Goal: Task Accomplishment & Management: Use online tool/utility

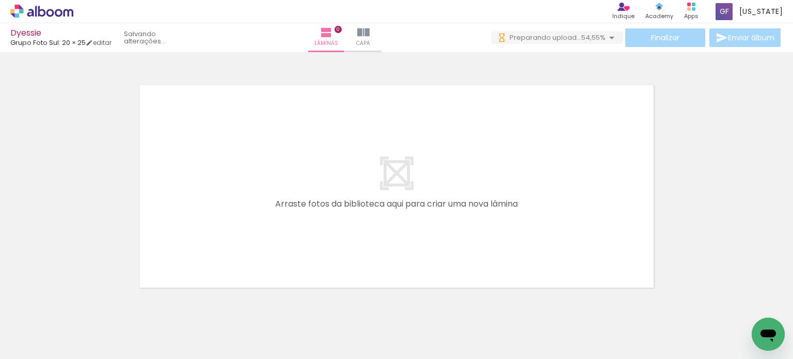
drag, startPoint x: 107, startPoint y: 324, endPoint x: 234, endPoint y: 191, distance: 183.2
click at [234, 191] on quentale-workspace at bounding box center [396, 179] width 793 height 359
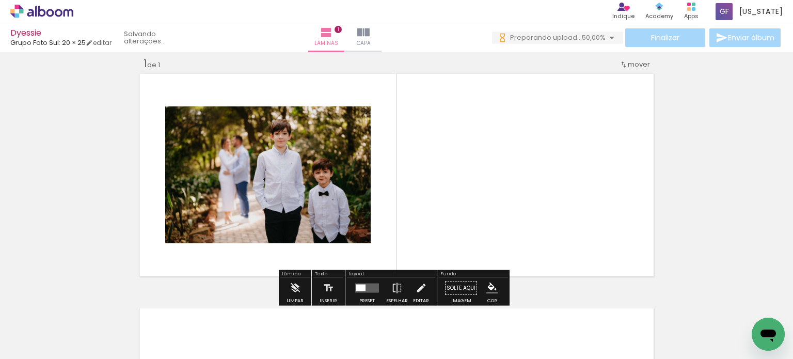
scroll to position [13, 0]
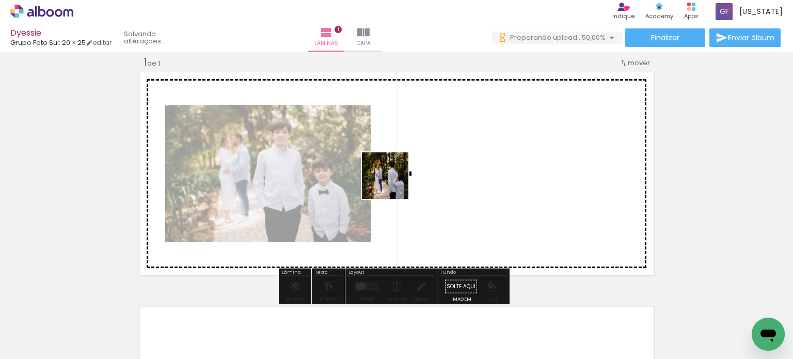
drag, startPoint x: 319, startPoint y: 224, endPoint x: 425, endPoint y: 170, distance: 118.4
click at [425, 170] on quentale-workspace at bounding box center [396, 179] width 793 height 359
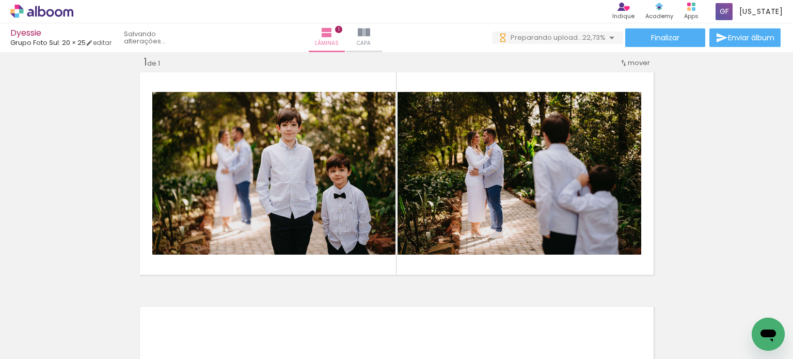
scroll to position [0, 0]
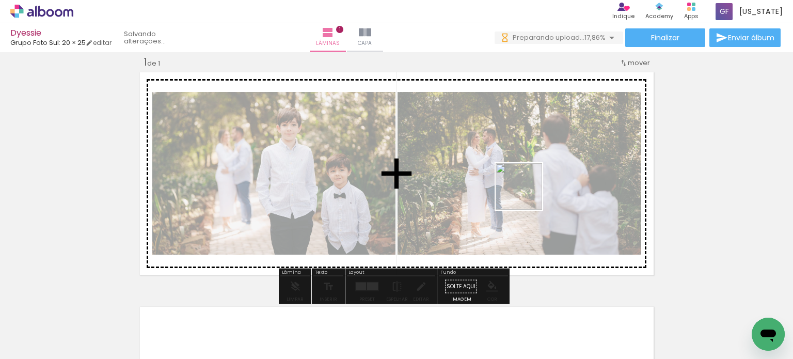
drag, startPoint x: 511, startPoint y: 329, endPoint x: 526, endPoint y: 189, distance: 140.7
click at [526, 189] on quentale-workspace at bounding box center [396, 179] width 793 height 359
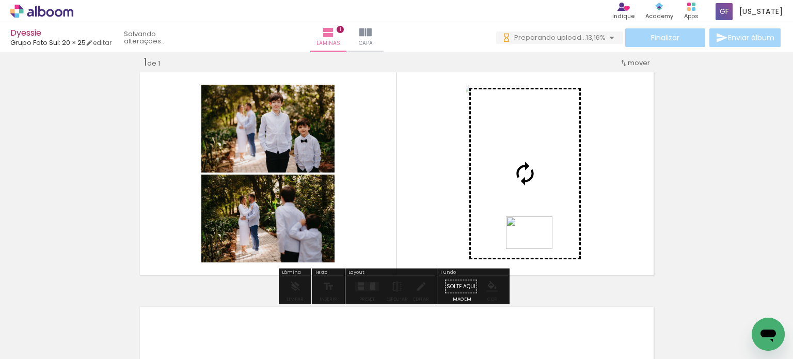
drag, startPoint x: 553, startPoint y: 303, endPoint x: 537, endPoint y: 247, distance: 58.0
click at [537, 247] on quentale-workspace at bounding box center [396, 179] width 793 height 359
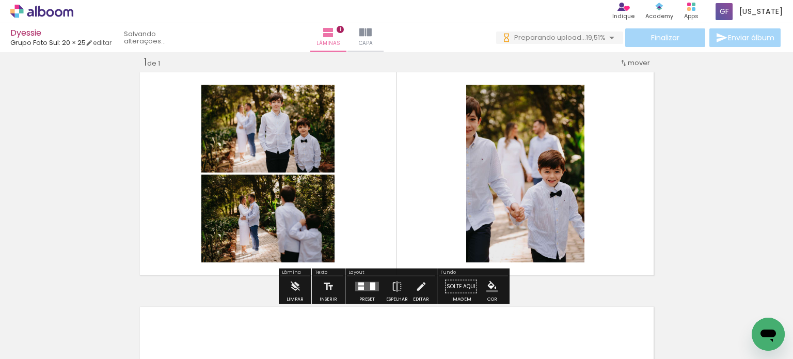
click at [368, 280] on div at bounding box center [367, 286] width 28 height 21
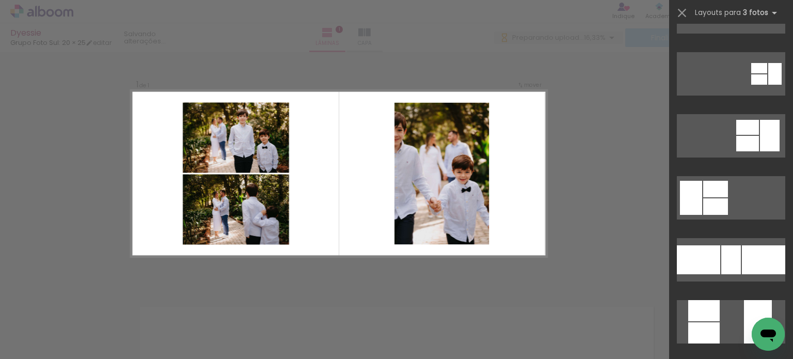
click at [575, 195] on div "Confirmar Cancelar" at bounding box center [396, 285] width 793 height 493
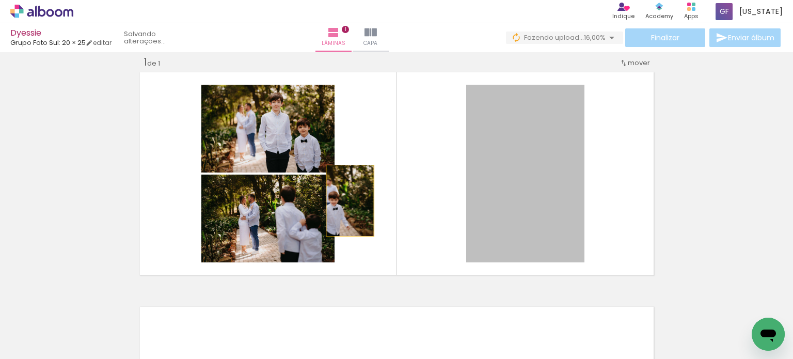
drag, startPoint x: 530, startPoint y: 180, endPoint x: 346, endPoint y: 200, distance: 185.9
click at [346, 200] on quentale-layouter at bounding box center [397, 173] width 520 height 208
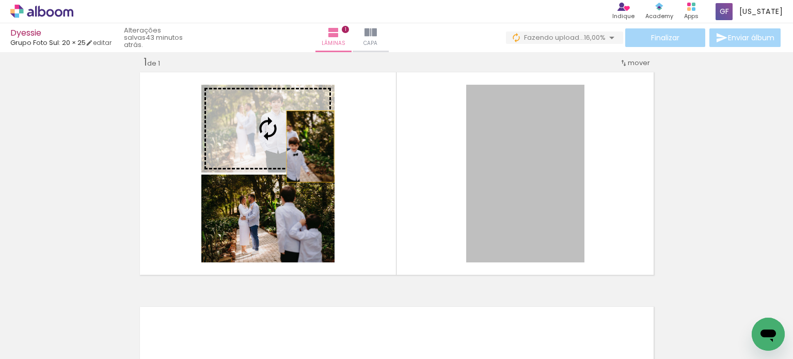
drag, startPoint x: 483, startPoint y: 155, endPoint x: 287, endPoint y: 133, distance: 197.3
click at [0, 0] on slot at bounding box center [0, 0] width 0 height 0
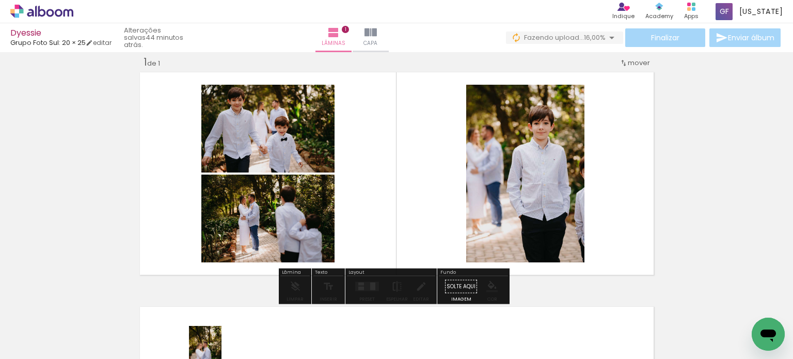
drag, startPoint x: 243, startPoint y: 350, endPoint x: 229, endPoint y: 349, distance: 13.9
click at [85, 352] on iron-horizontal-list at bounding box center [74, 326] width 21 height 65
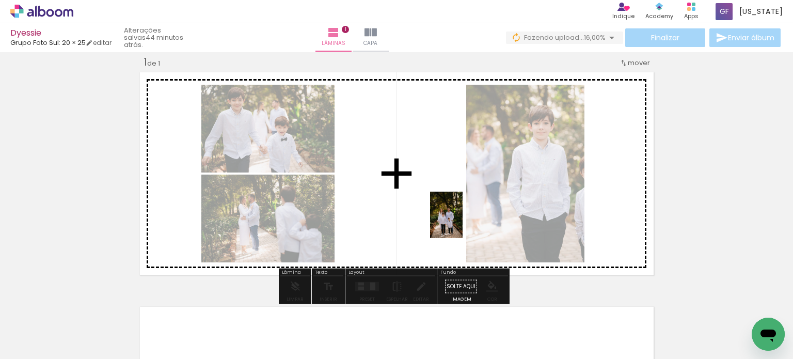
drag, startPoint x: 507, startPoint y: 334, endPoint x: 461, endPoint y: 222, distance: 120.8
click at [461, 222] on quentale-workspace at bounding box center [396, 179] width 793 height 359
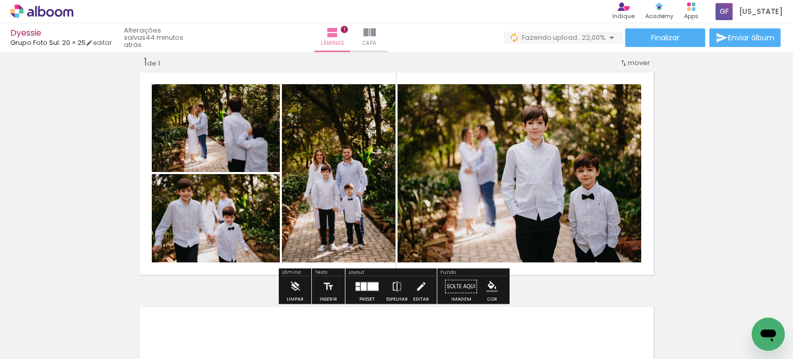
click at [358, 280] on div at bounding box center [367, 286] width 28 height 21
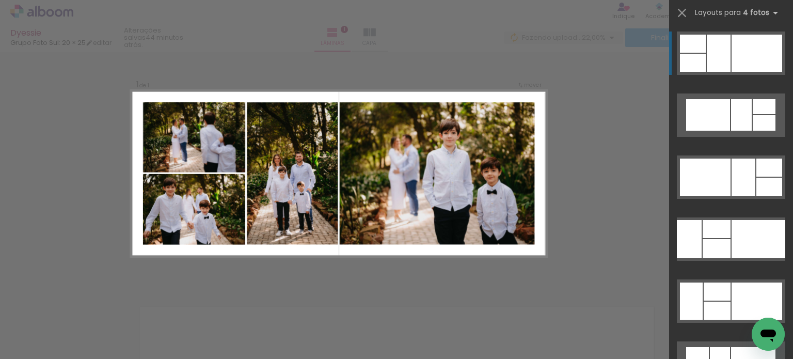
click at [566, 195] on div "Confirmar Cancelar" at bounding box center [396, 285] width 793 height 493
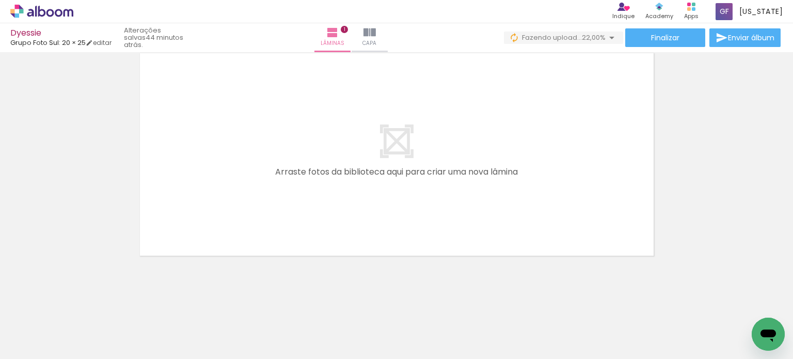
scroll to position [0, 70]
drag, startPoint x: 160, startPoint y: 332, endPoint x: 242, endPoint y: 286, distance: 93.8
click at [262, 211] on quentale-workspace at bounding box center [396, 179] width 793 height 359
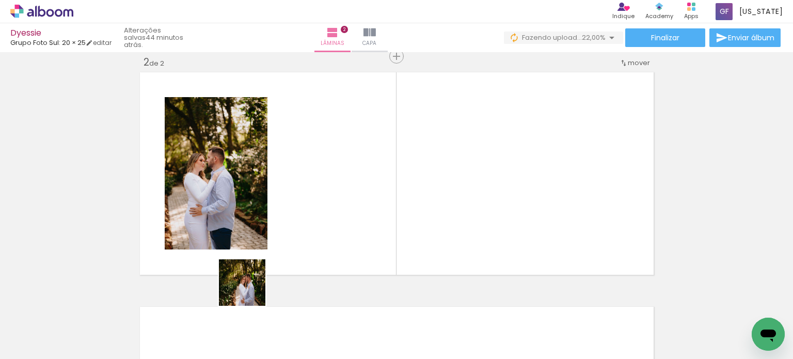
scroll to position [247, 0]
drag, startPoint x: 233, startPoint y: 309, endPoint x: 302, endPoint y: 274, distance: 77.1
click at [315, 218] on quentale-workspace at bounding box center [396, 179] width 793 height 359
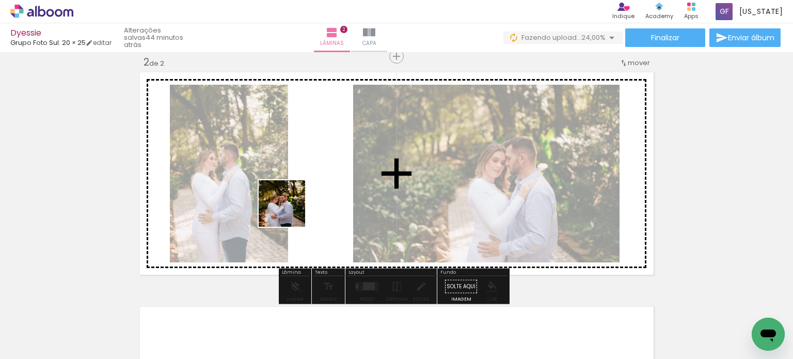
drag, startPoint x: 275, startPoint y: 330, endPoint x: 289, endPoint y: 211, distance: 119.6
click at [289, 211] on quentale-workspace at bounding box center [396, 179] width 793 height 359
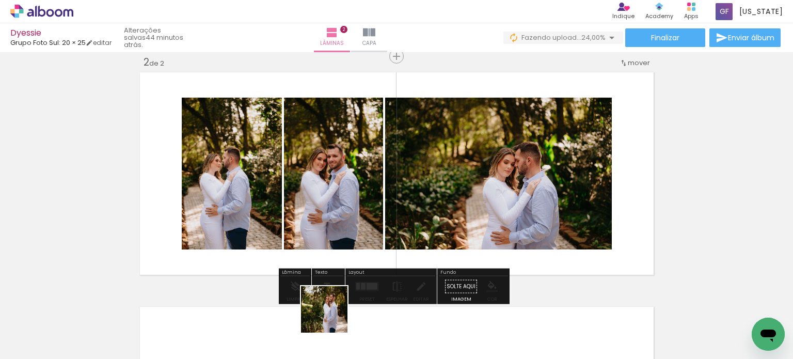
drag, startPoint x: 330, startPoint y: 323, endPoint x: 331, endPoint y: 197, distance: 126.4
click at [331, 197] on quentale-workspace at bounding box center [396, 179] width 793 height 359
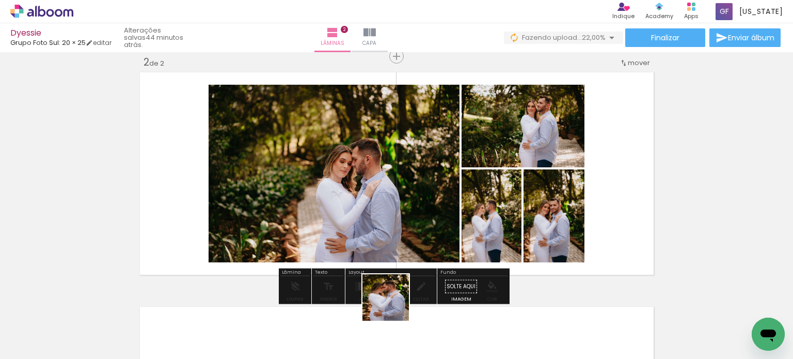
drag, startPoint x: 390, startPoint y: 332, endPoint x: 339, endPoint y: 281, distance: 72.3
click at [403, 214] on quentale-workspace at bounding box center [396, 179] width 793 height 359
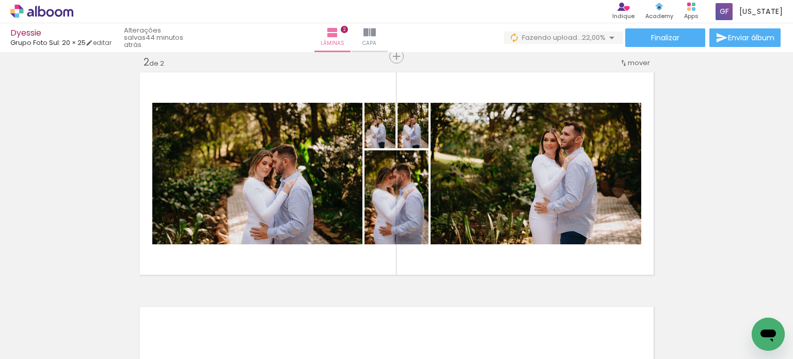
scroll to position [0, 179]
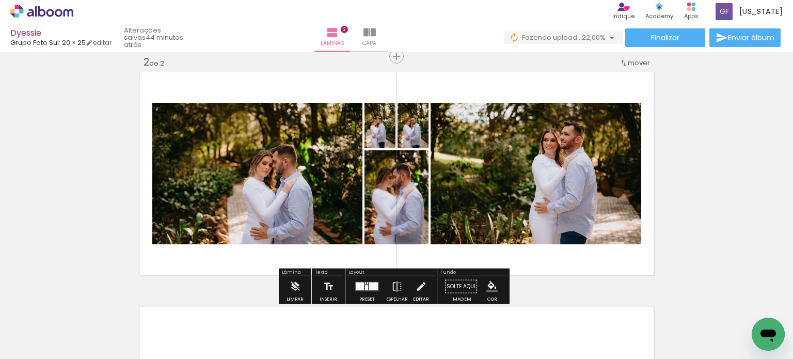
click at [358, 285] on div at bounding box center [360, 286] width 8 height 8
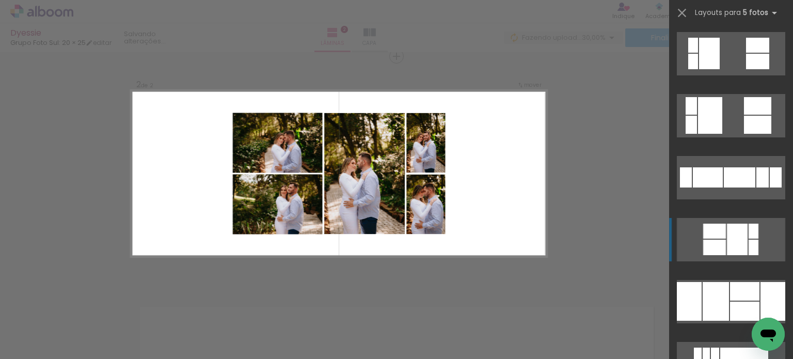
scroll to position [619, 0]
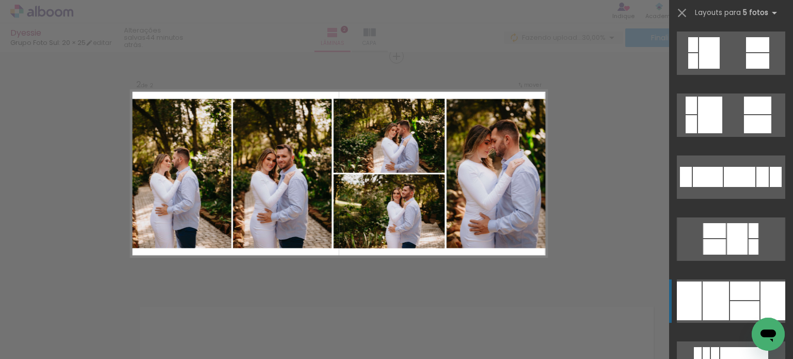
click at [736, 301] on div at bounding box center [744, 310] width 29 height 19
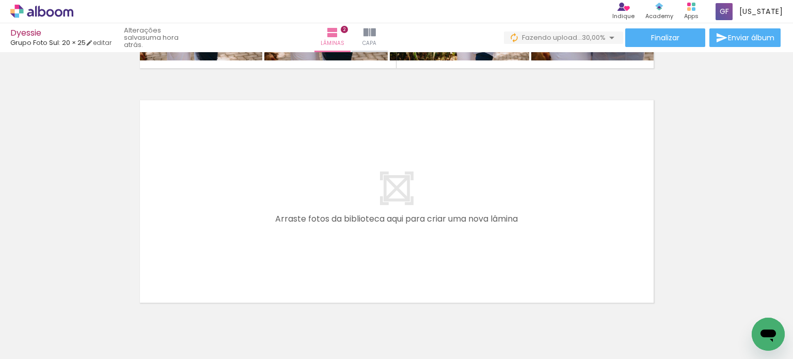
scroll to position [0, 446]
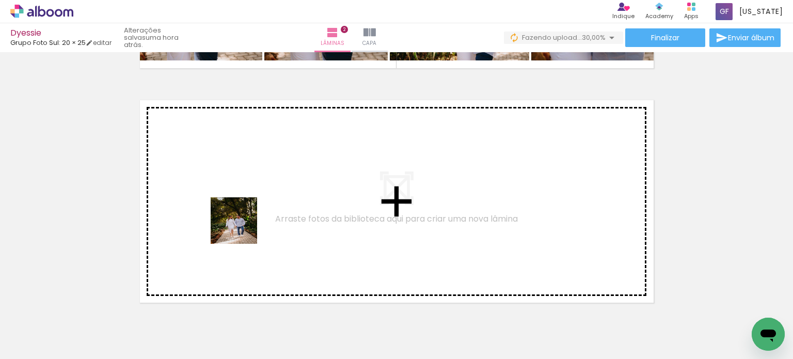
drag, startPoint x: 242, startPoint y: 228, endPoint x: 249, endPoint y: 216, distance: 14.2
click at [249, 216] on quentale-workspace at bounding box center [396, 179] width 793 height 359
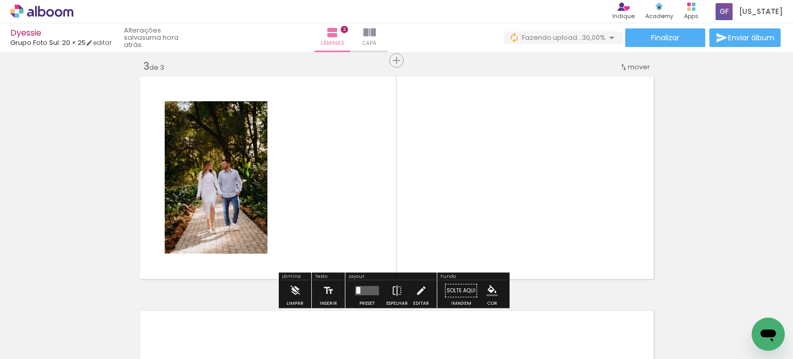
scroll to position [481, 0]
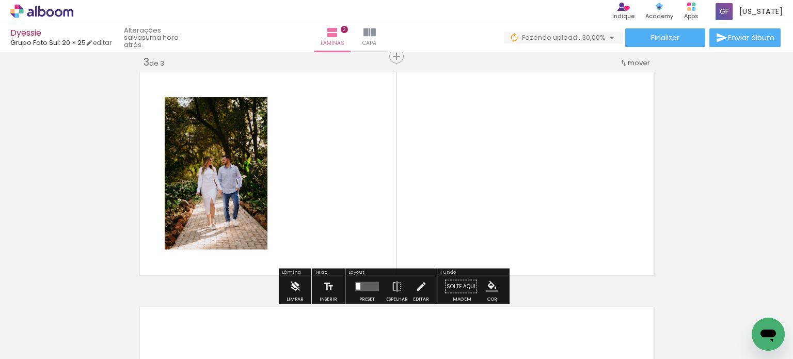
drag, startPoint x: 247, startPoint y: 312, endPoint x: 300, endPoint y: 287, distance: 58.4
click at [292, 230] on quentale-workspace at bounding box center [396, 179] width 793 height 359
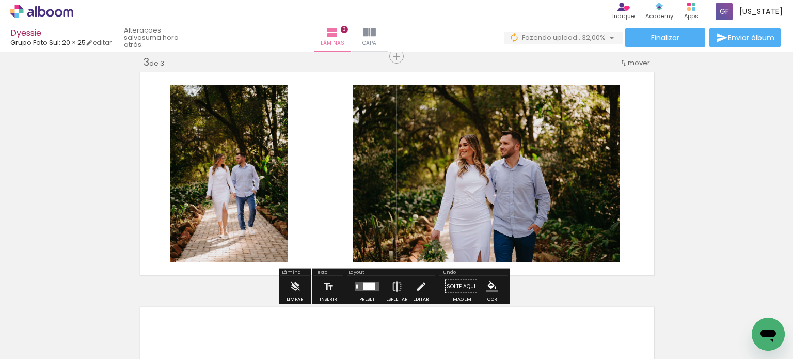
drag, startPoint x: 295, startPoint y: 326, endPoint x: 314, endPoint y: 236, distance: 91.8
click at [314, 236] on quentale-workspace at bounding box center [396, 179] width 793 height 359
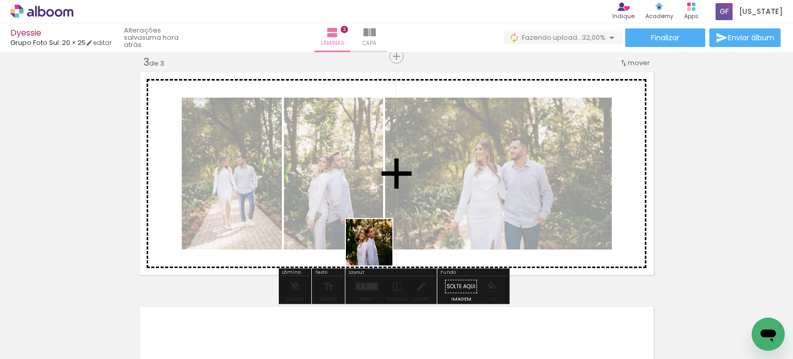
drag, startPoint x: 359, startPoint y: 334, endPoint x: 380, endPoint y: 244, distance: 92.4
click at [380, 244] on quentale-workspace at bounding box center [396, 179] width 793 height 359
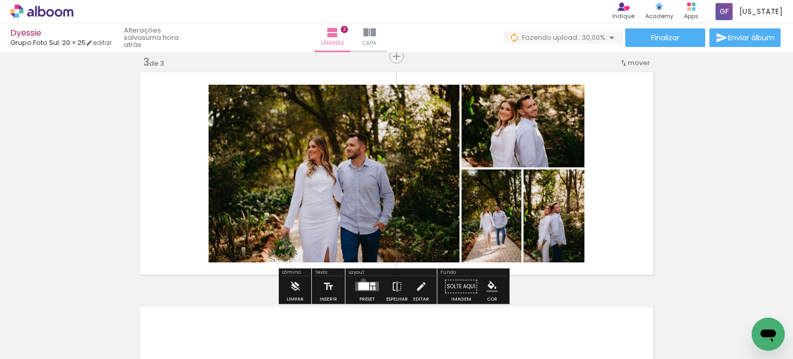
click at [361, 280] on div at bounding box center [367, 286] width 28 height 21
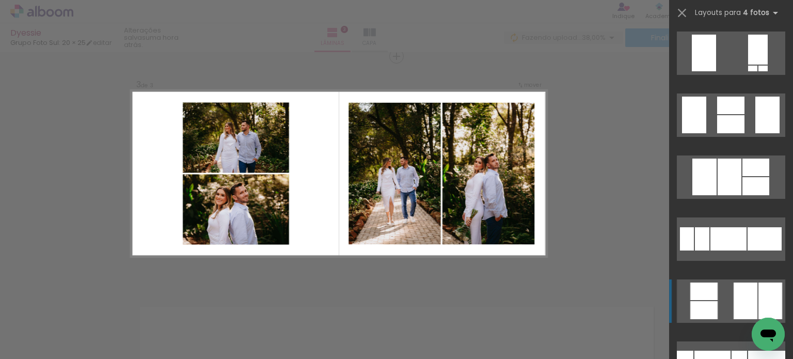
scroll to position [1342, 0]
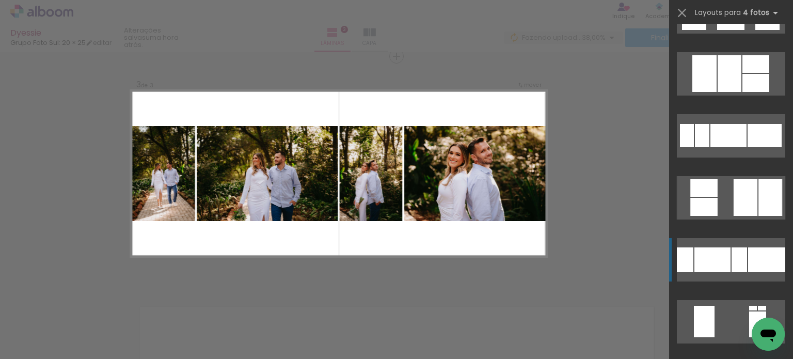
click at [711, 259] on div at bounding box center [712, 259] width 36 height 25
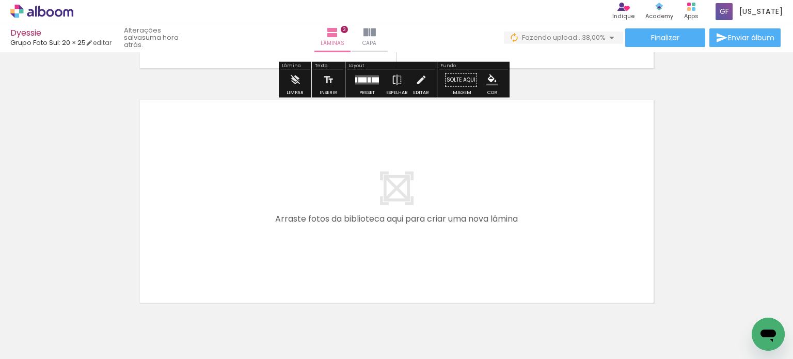
scroll to position [0, 643]
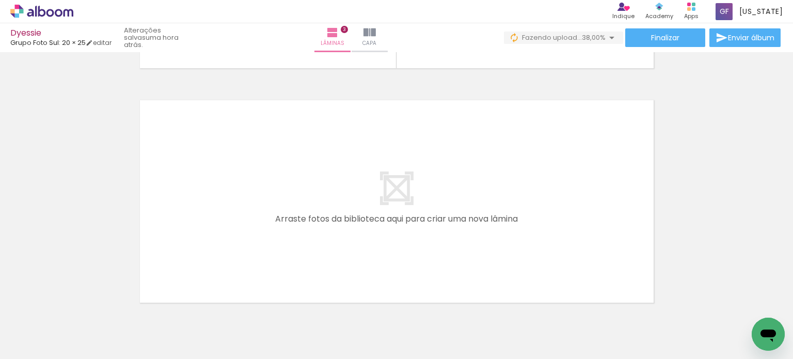
drag, startPoint x: 221, startPoint y: 336, endPoint x: 281, endPoint y: 309, distance: 66.1
click at [276, 229] on quentale-workspace at bounding box center [396, 179] width 793 height 359
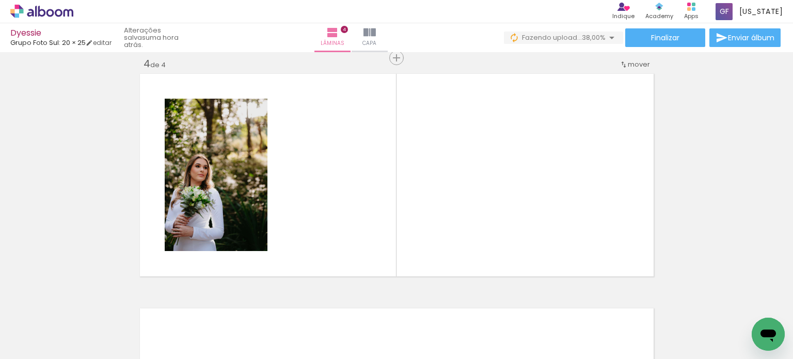
scroll to position [716, 0]
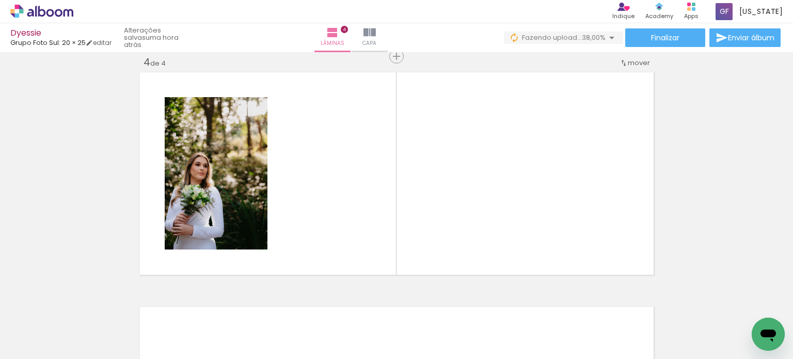
drag, startPoint x: 299, startPoint y: 251, endPoint x: 341, endPoint y: 167, distance: 93.7
click at [341, 167] on quentale-workspace at bounding box center [396, 179] width 793 height 359
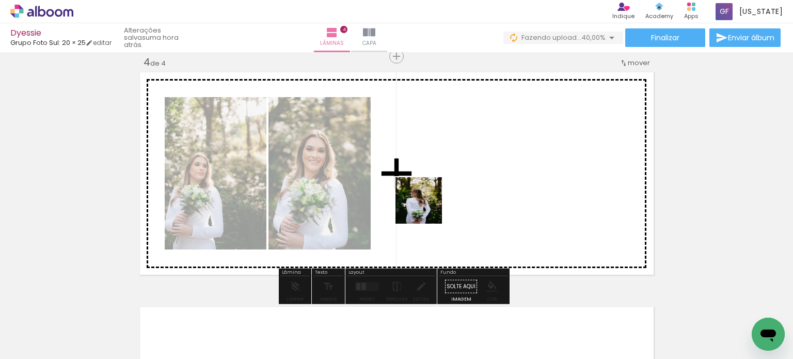
drag, startPoint x: 336, startPoint y: 329, endPoint x: 441, endPoint y: 193, distance: 172.2
click at [432, 202] on quentale-workspace at bounding box center [396, 179] width 793 height 359
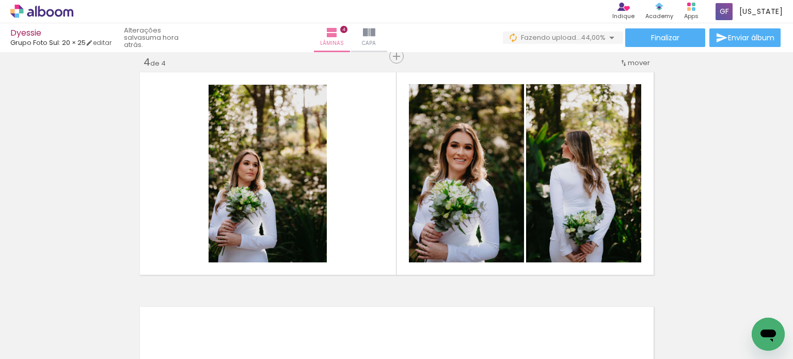
scroll to position [0, 728]
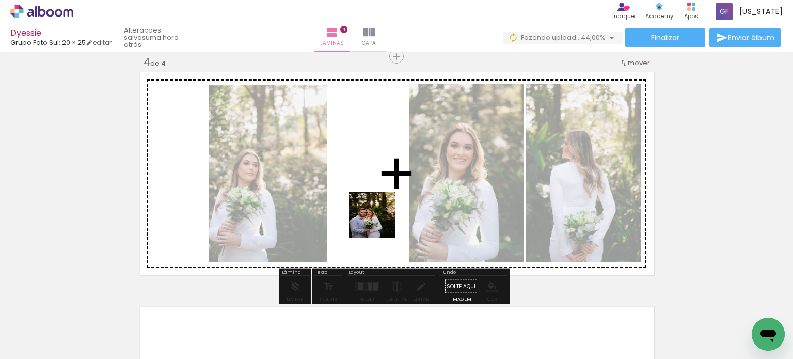
drag, startPoint x: 422, startPoint y: 334, endPoint x: 370, endPoint y: 196, distance: 148.3
click at [370, 196] on quentale-workspace at bounding box center [396, 179] width 793 height 359
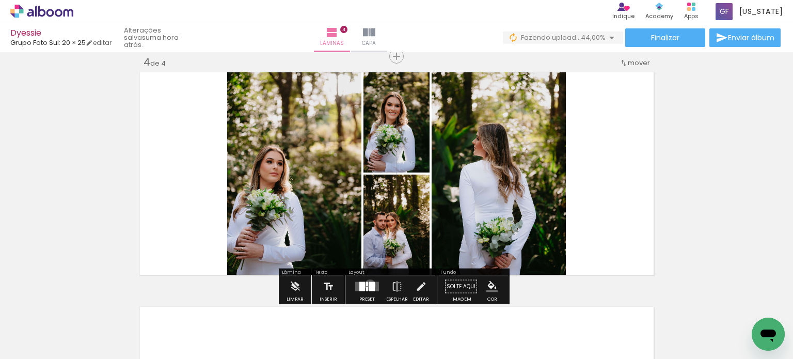
click at [369, 284] on div at bounding box center [372, 286] width 6 height 9
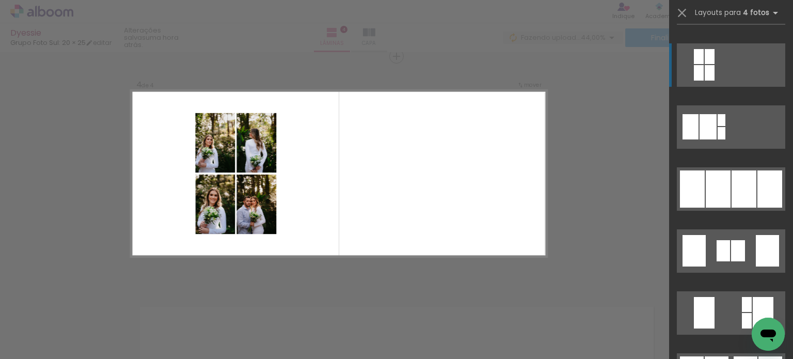
scroll to position [619, 0]
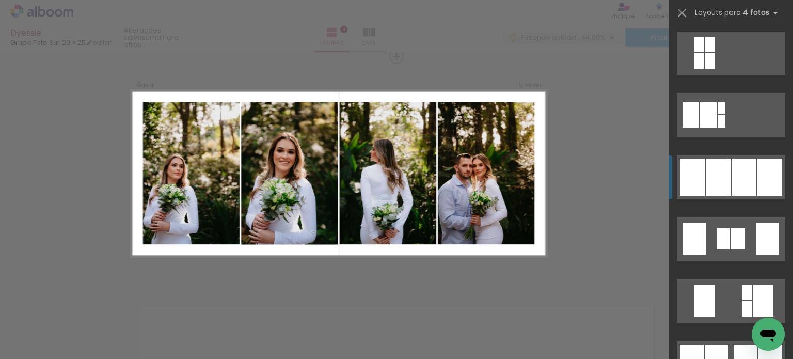
click at [731, 228] on div at bounding box center [738, 238] width 14 height 21
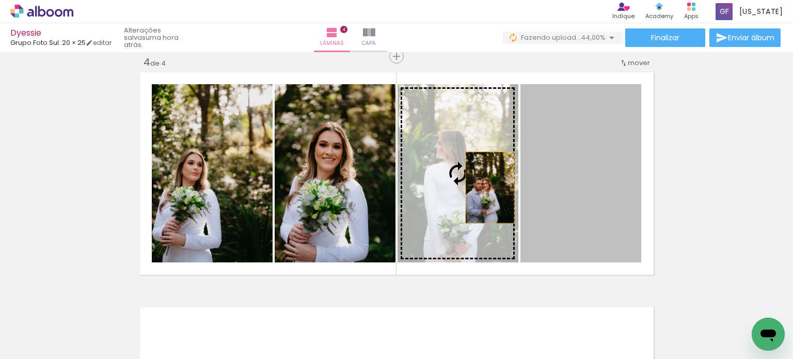
drag, startPoint x: 597, startPoint y: 185, endPoint x: 483, endPoint y: 187, distance: 113.5
click at [0, 0] on slot at bounding box center [0, 0] width 0 height 0
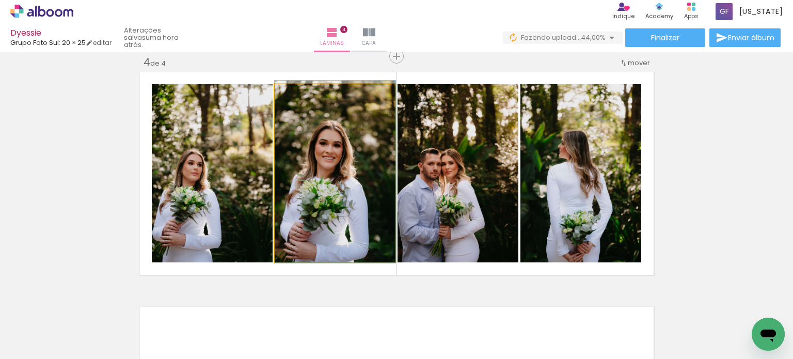
drag, startPoint x: 349, startPoint y: 200, endPoint x: 365, endPoint y: 190, distance: 19.2
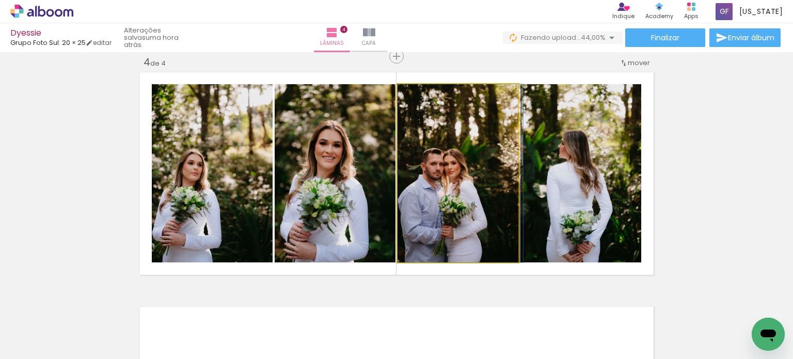
drag, startPoint x: 444, startPoint y: 203, endPoint x: 473, endPoint y: 196, distance: 30.4
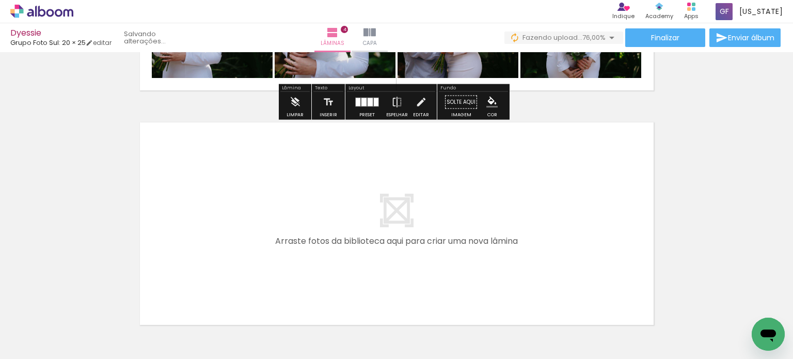
scroll to position [969, 0]
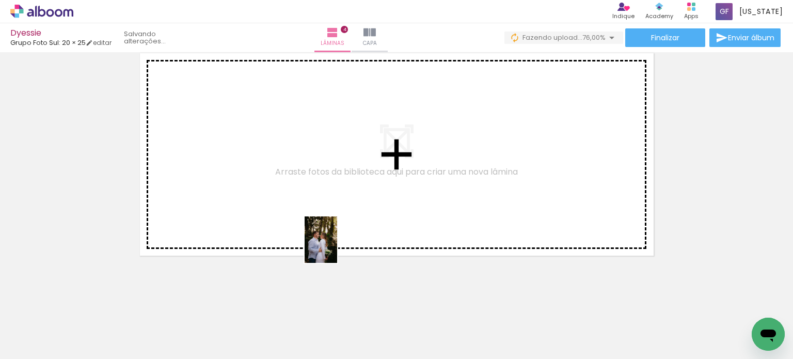
drag, startPoint x: 308, startPoint y: 330, endPoint x: 354, endPoint y: 257, distance: 86.3
click at [336, 245] on quentale-workspace at bounding box center [396, 179] width 793 height 359
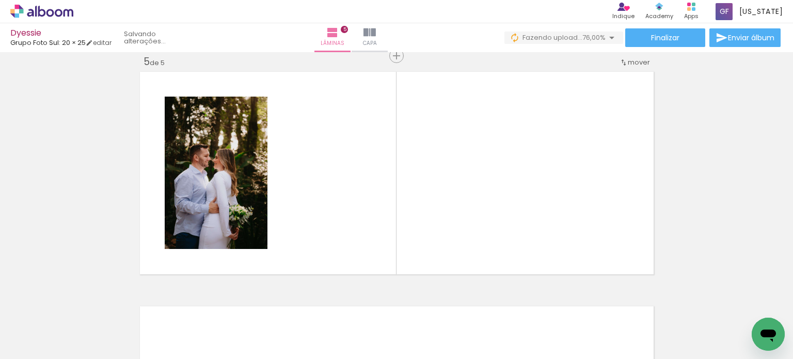
scroll to position [950, 0]
drag, startPoint x: 358, startPoint y: 320, endPoint x: 382, endPoint y: 243, distance: 80.8
click at [372, 237] on quentale-workspace at bounding box center [396, 179] width 793 height 359
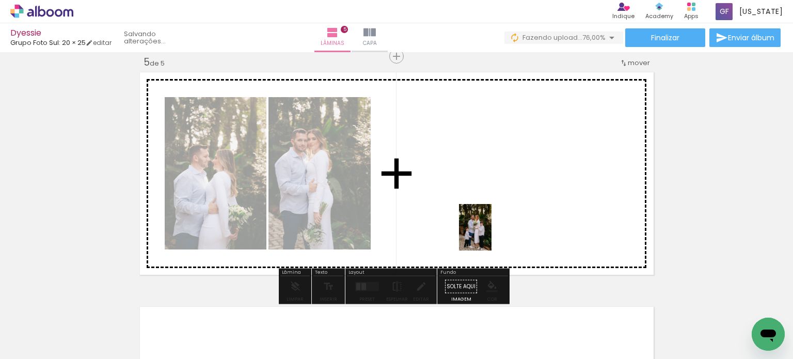
drag, startPoint x: 479, startPoint y: 326, endPoint x: 496, endPoint y: 238, distance: 89.5
click at [491, 233] on quentale-workspace at bounding box center [396, 179] width 793 height 359
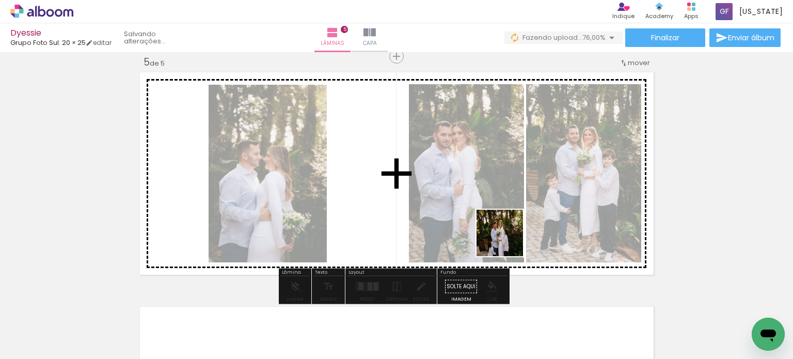
drag, startPoint x: 530, startPoint y: 333, endPoint x: 495, endPoint y: 237, distance: 102.7
click at [506, 229] on quentale-workspace at bounding box center [396, 179] width 793 height 359
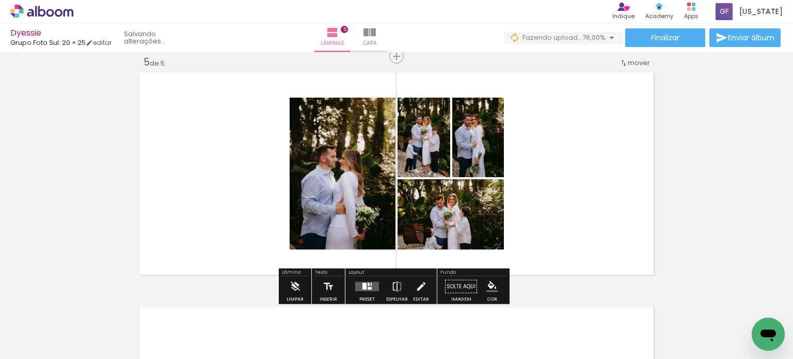
click at [367, 284] on div at bounding box center [368, 284] width 2 height 3
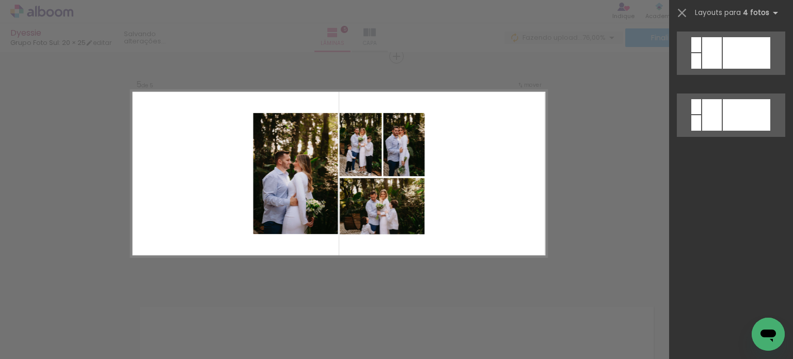
scroll to position [0, 0]
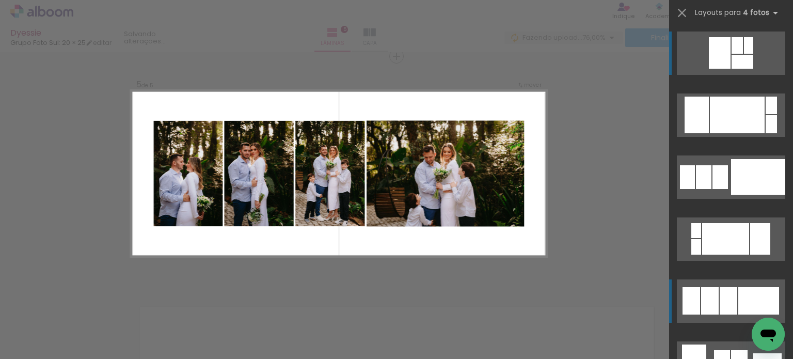
click at [721, 295] on div at bounding box center [728, 300] width 18 height 27
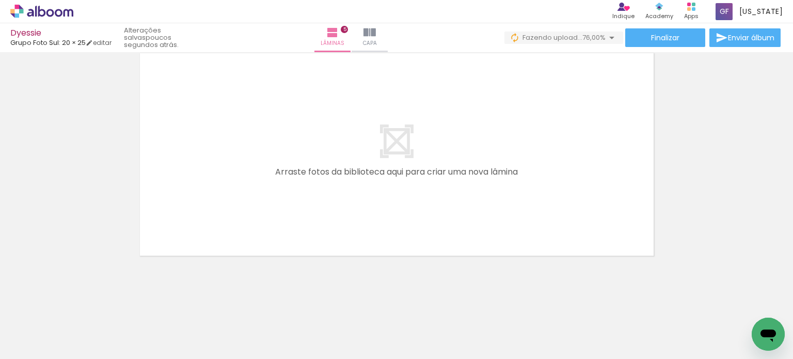
scroll to position [0, 1028]
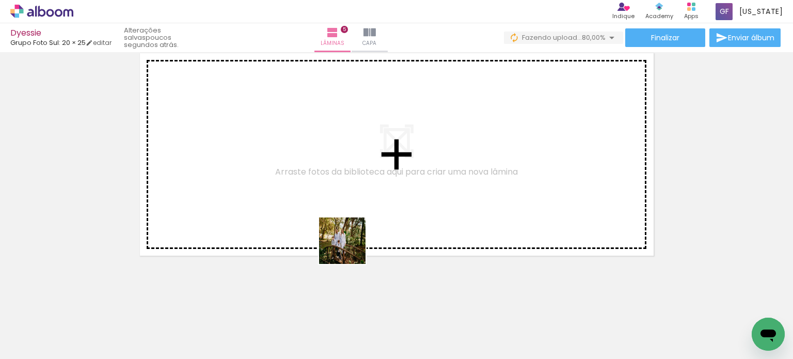
drag, startPoint x: 293, startPoint y: 331, endPoint x: 372, endPoint y: 311, distance: 82.0
click at [355, 244] on quentale-workspace at bounding box center [396, 179] width 793 height 359
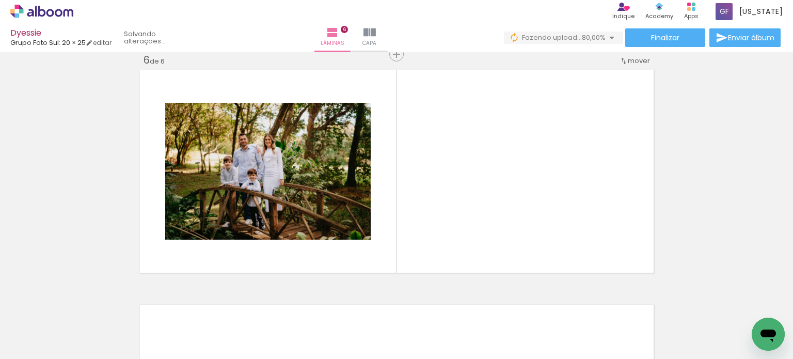
scroll to position [1184, 0]
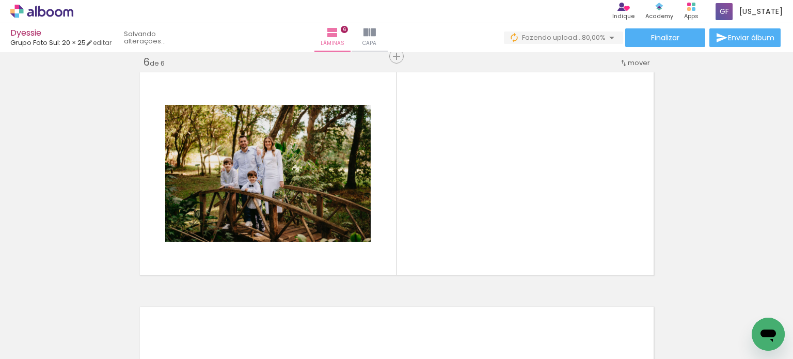
drag, startPoint x: 360, startPoint y: 333, endPoint x: 409, endPoint y: 297, distance: 61.6
click at [408, 231] on quentale-workspace at bounding box center [396, 179] width 793 height 359
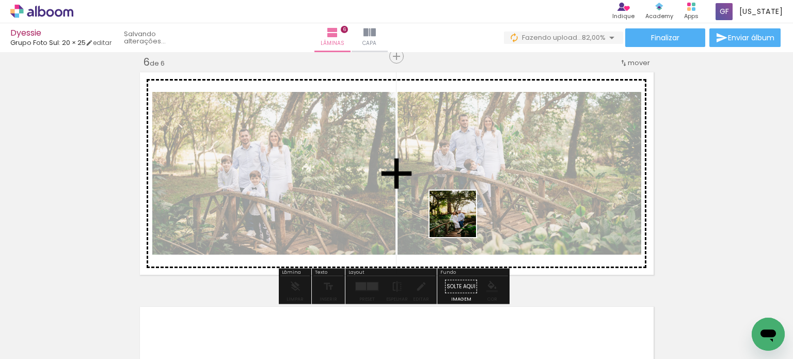
drag, startPoint x: 406, startPoint y: 326, endPoint x: 471, endPoint y: 269, distance: 86.3
click at [466, 214] on quentale-workspace at bounding box center [396, 179] width 793 height 359
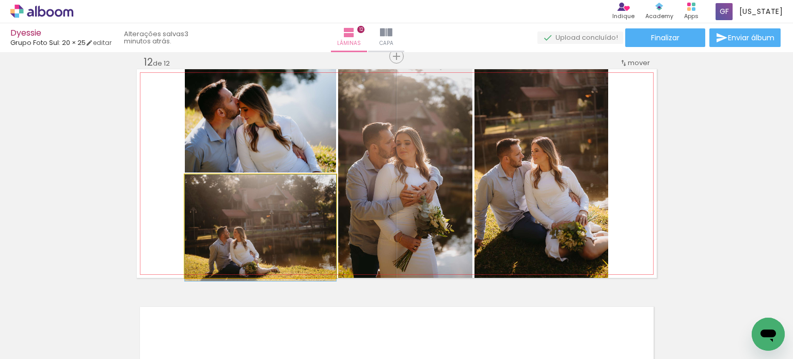
scroll to position [0, 2184]
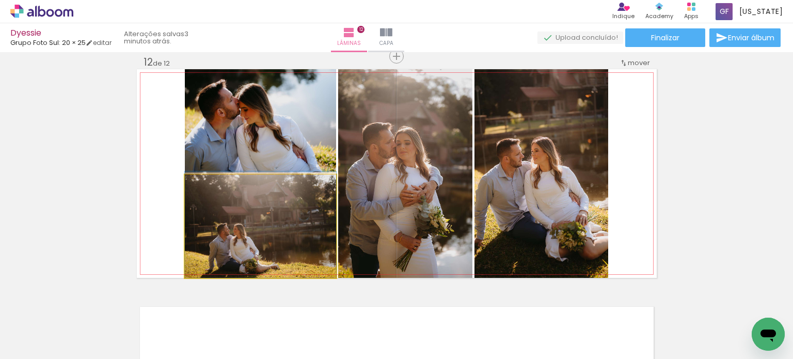
drag, startPoint x: 256, startPoint y: 224, endPoint x: 263, endPoint y: 190, distance: 34.1
drag, startPoint x: 250, startPoint y: 244, endPoint x: 255, endPoint y: 221, distance: 23.4
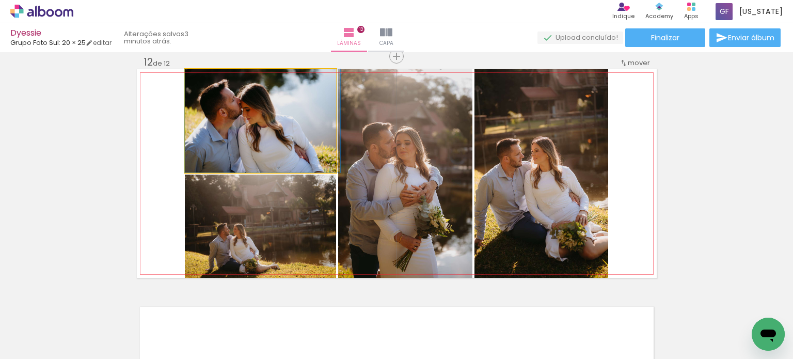
drag, startPoint x: 251, startPoint y: 116, endPoint x: 268, endPoint y: 114, distance: 17.2
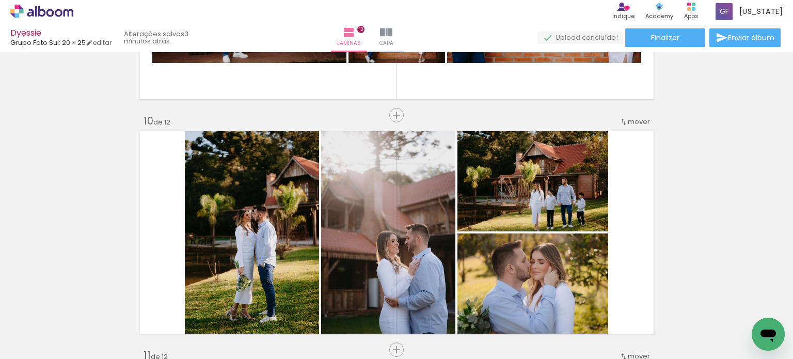
scroll to position [2064, 0]
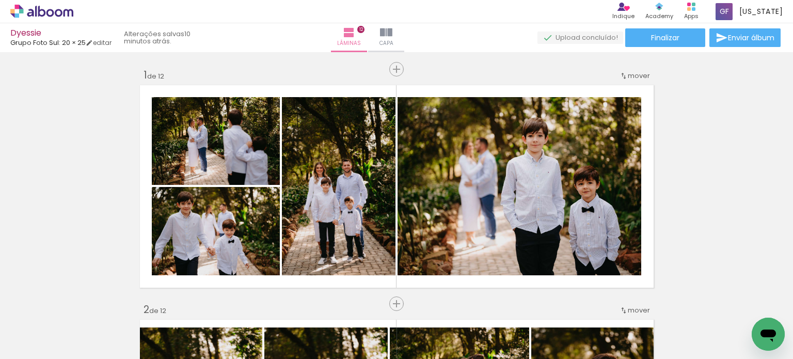
scroll to position [0, 2184]
